Goal: Task Accomplishment & Management: Manage account settings

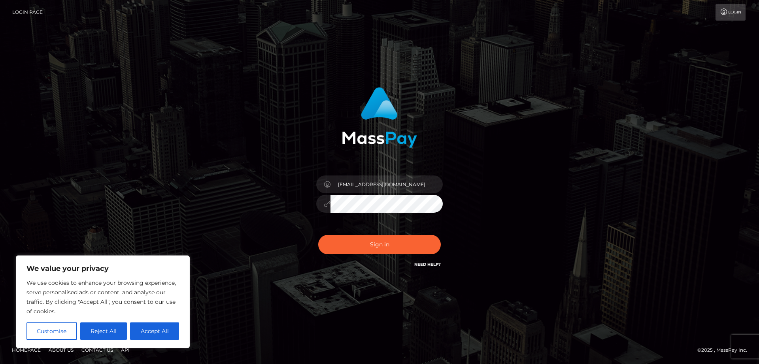
type input "[EMAIL_ADDRESS][DOMAIN_NAME]"
click at [355, 240] on button "Sign in" at bounding box center [379, 244] width 123 height 19
click at [368, 184] on input "text" at bounding box center [387, 184] width 112 height 18
type input "[EMAIL_ADDRESS][DOMAIN_NAME]"
click at [318, 235] on button "Sign in" at bounding box center [379, 244] width 123 height 19
